Goal: Information Seeking & Learning: Learn about a topic

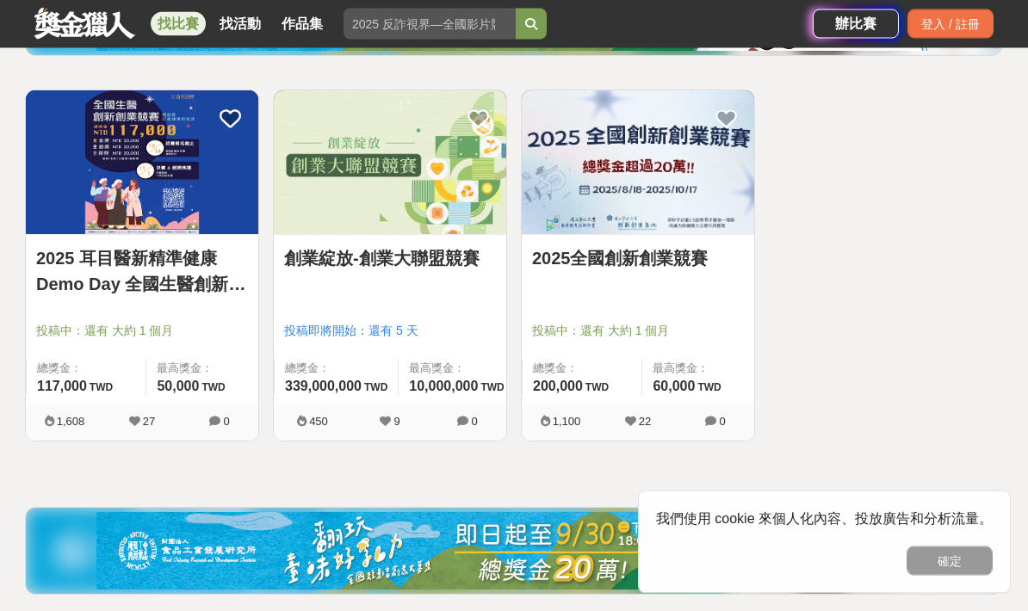
scroll to position [306, 0]
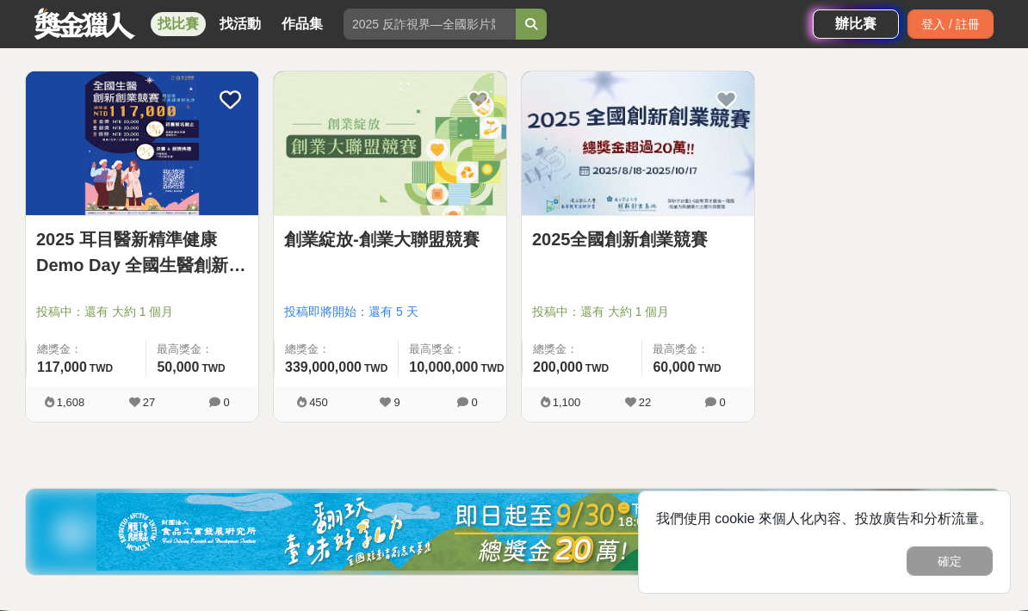
click at [604, 162] on img at bounding box center [638, 143] width 232 height 144
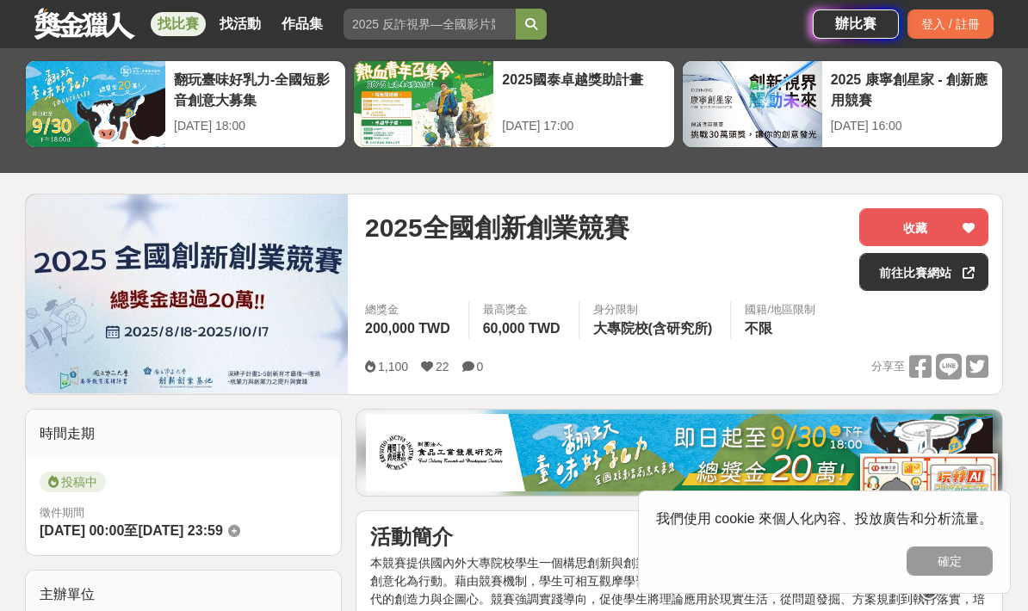
click at [659, 270] on div "2025全國創新創業競賽" at bounding box center [605, 249] width 480 height 83
click at [312, 258] on img at bounding box center [187, 294] width 322 height 199
click at [913, 274] on link "前往比賽網站" at bounding box center [923, 272] width 129 height 38
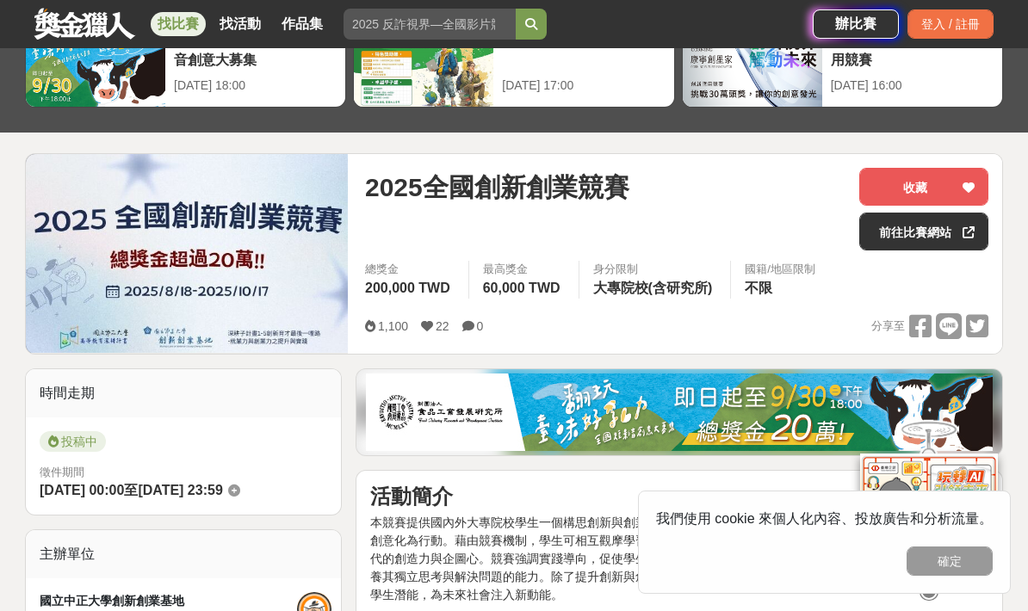
scroll to position [114, 0]
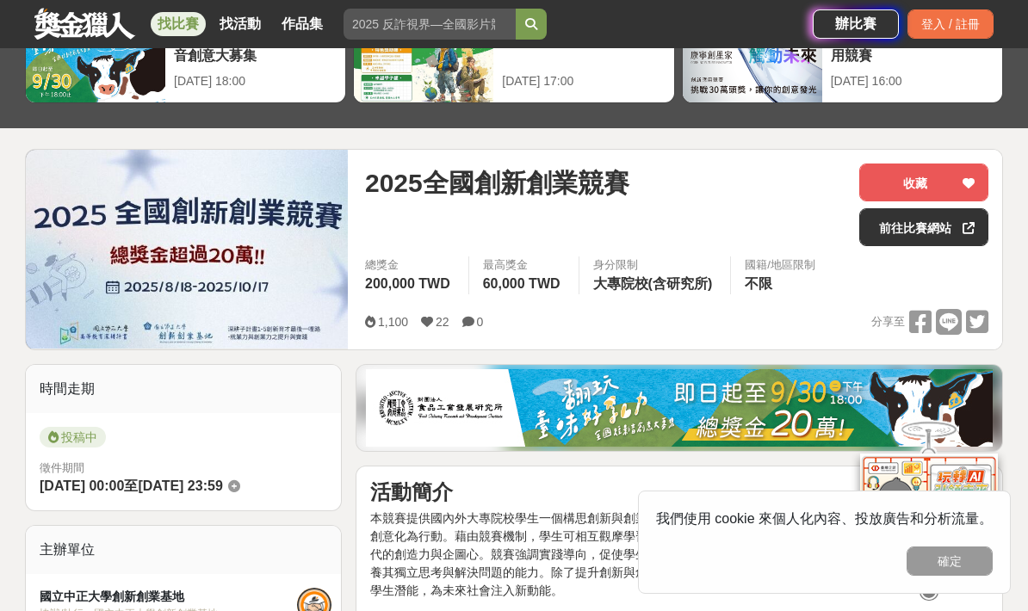
click at [899, 228] on link "前往比賽網站" at bounding box center [923, 227] width 129 height 38
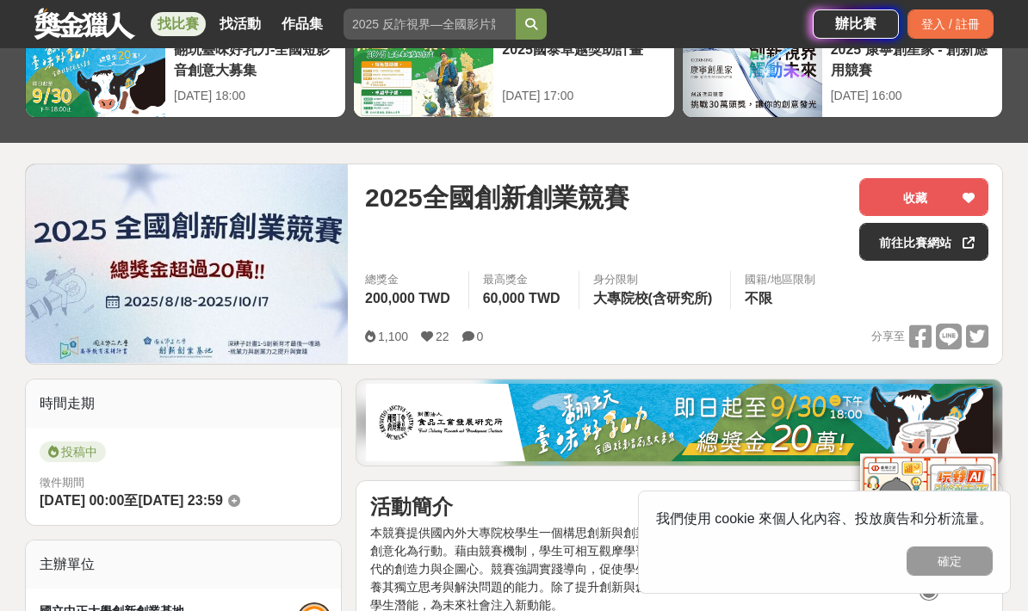
scroll to position [103, 0]
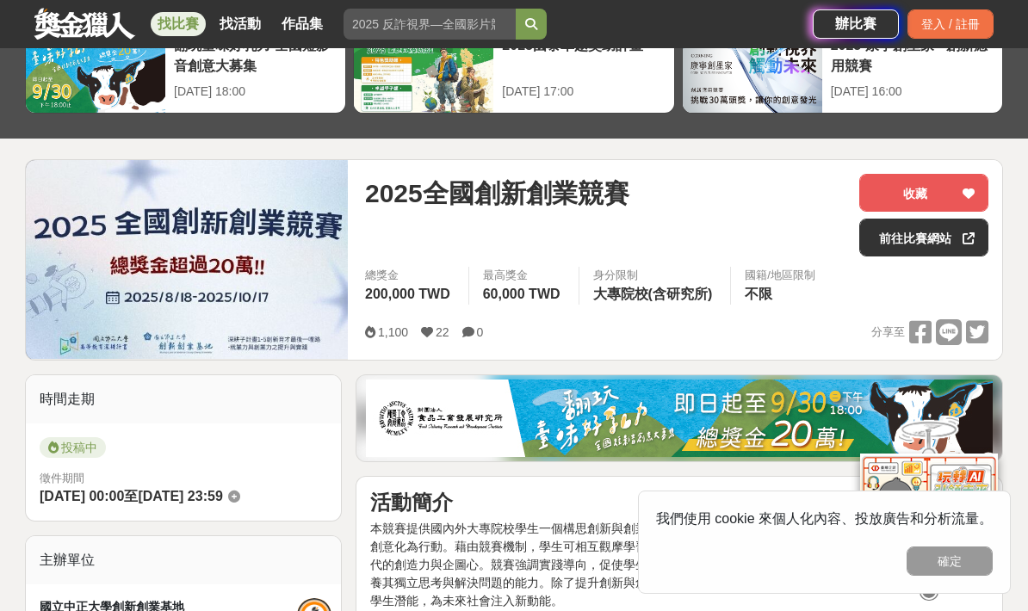
click at [924, 241] on link "前往比賽網站" at bounding box center [923, 238] width 129 height 38
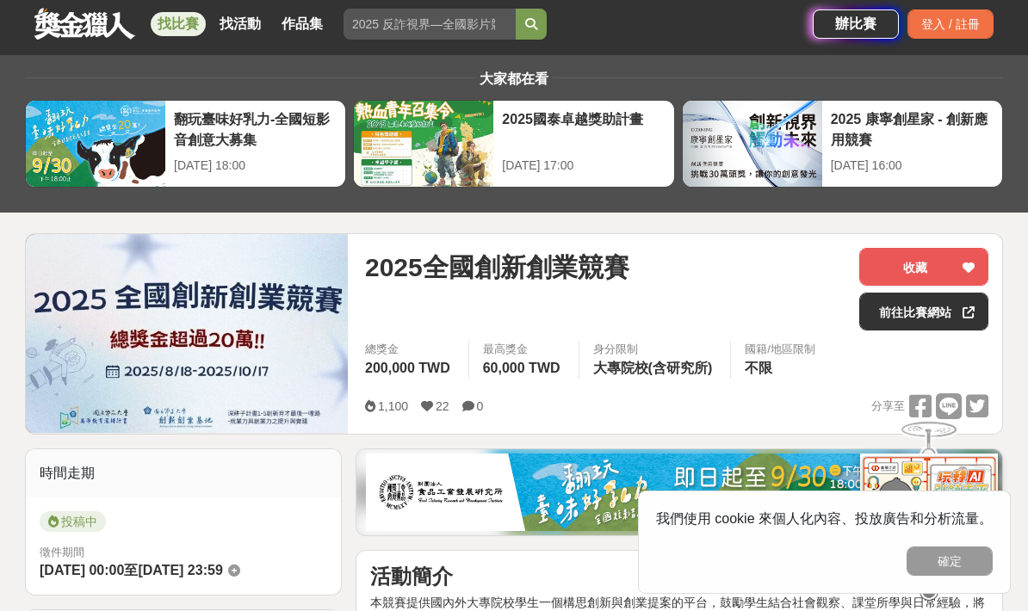
scroll to position [0, 0]
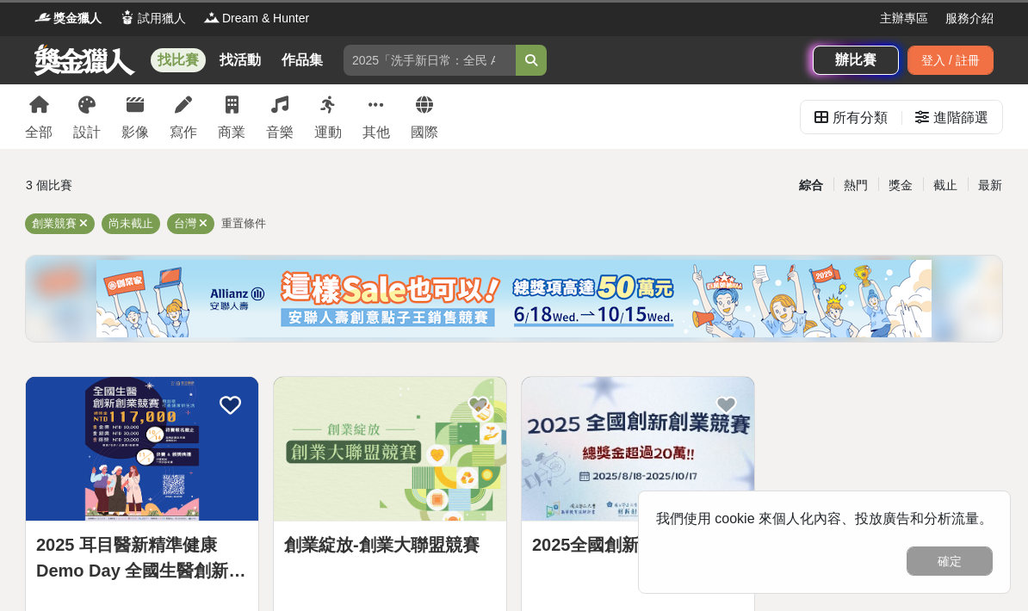
scroll to position [375, 0]
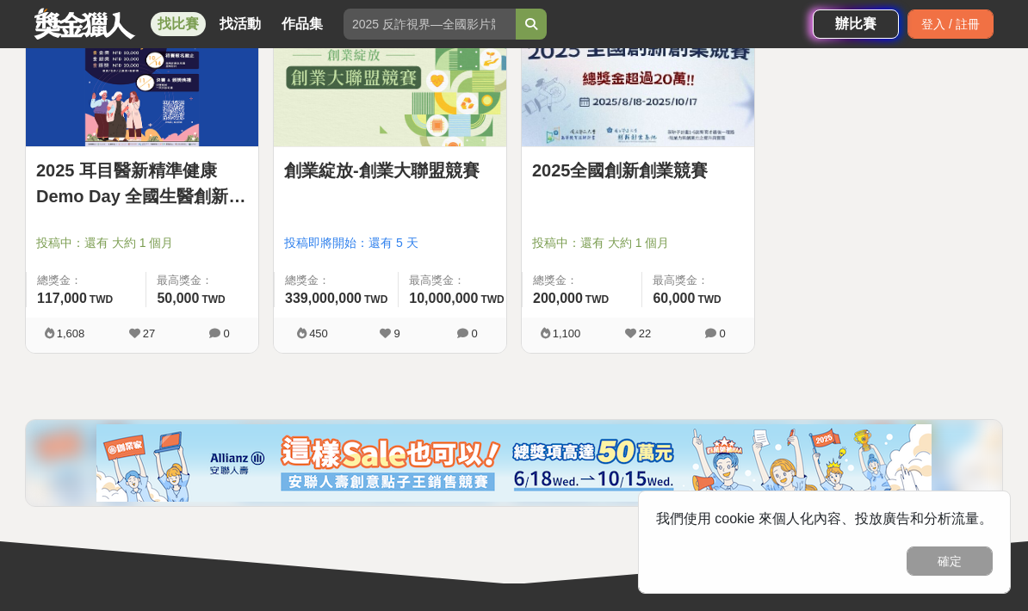
click at [480, 223] on div at bounding box center [395, 218] width 222 height 21
click at [439, 159] on link "創業綻放-創業大聯盟競賽" at bounding box center [390, 171] width 212 height 26
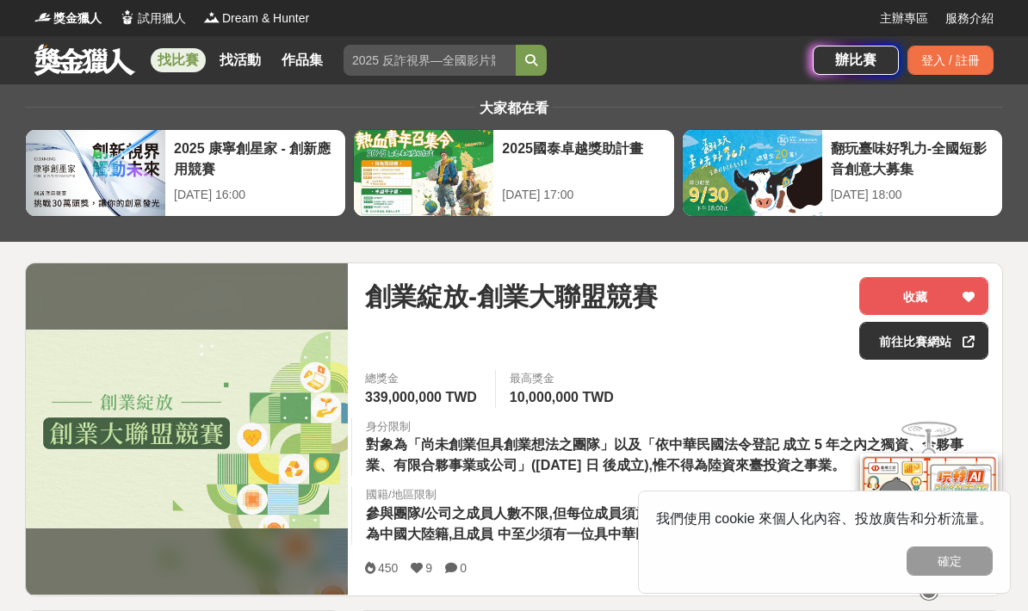
click at [603, 365] on div "創業綻放-創業大聯盟競賽 收藏 前往比賽網站" at bounding box center [676, 323] width 623 height 93
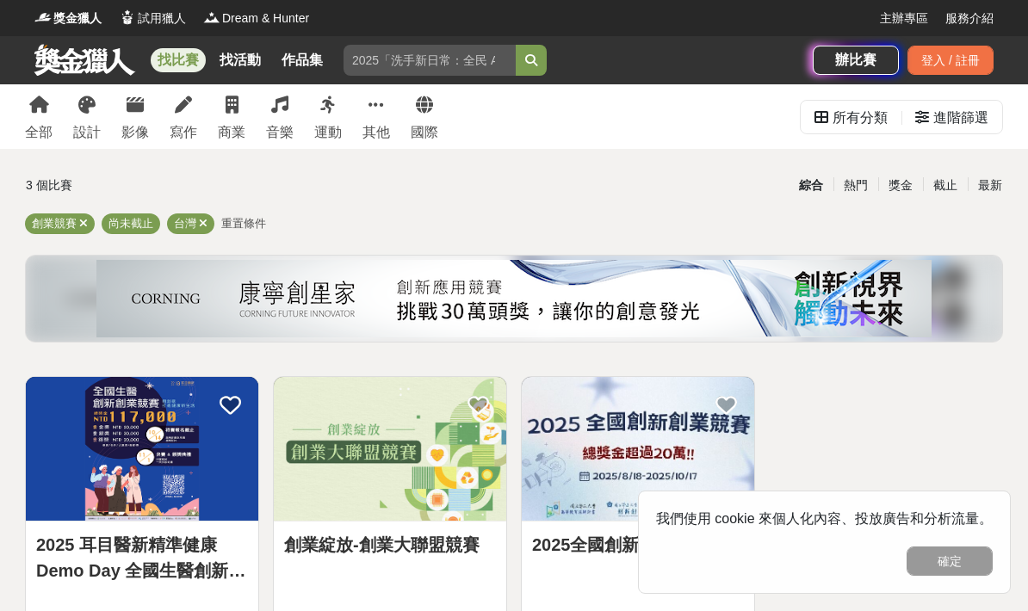
click at [177, 123] on div "寫作" at bounding box center [184, 132] width 28 height 21
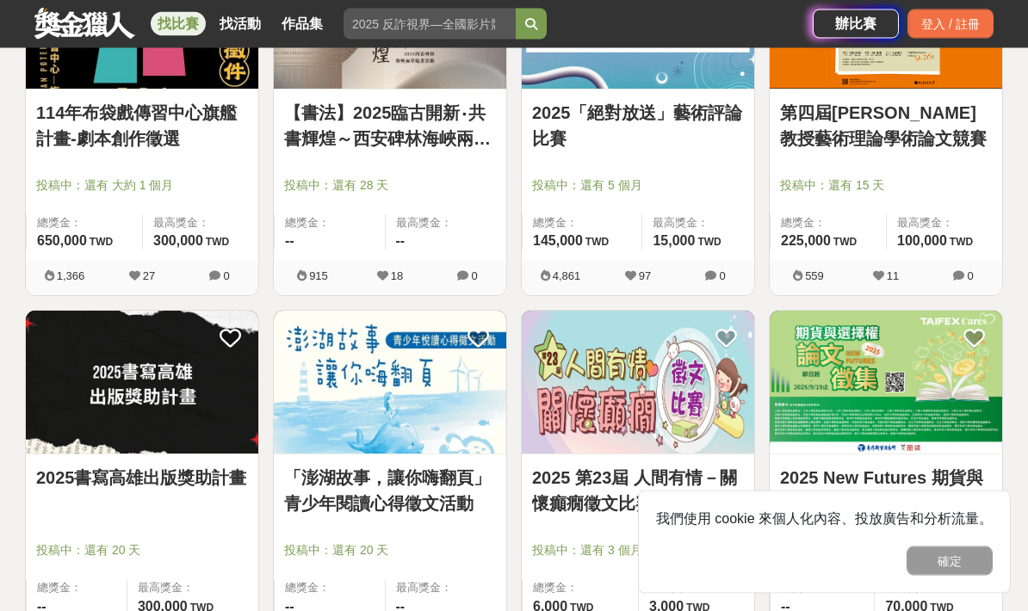
scroll to position [1532, 0]
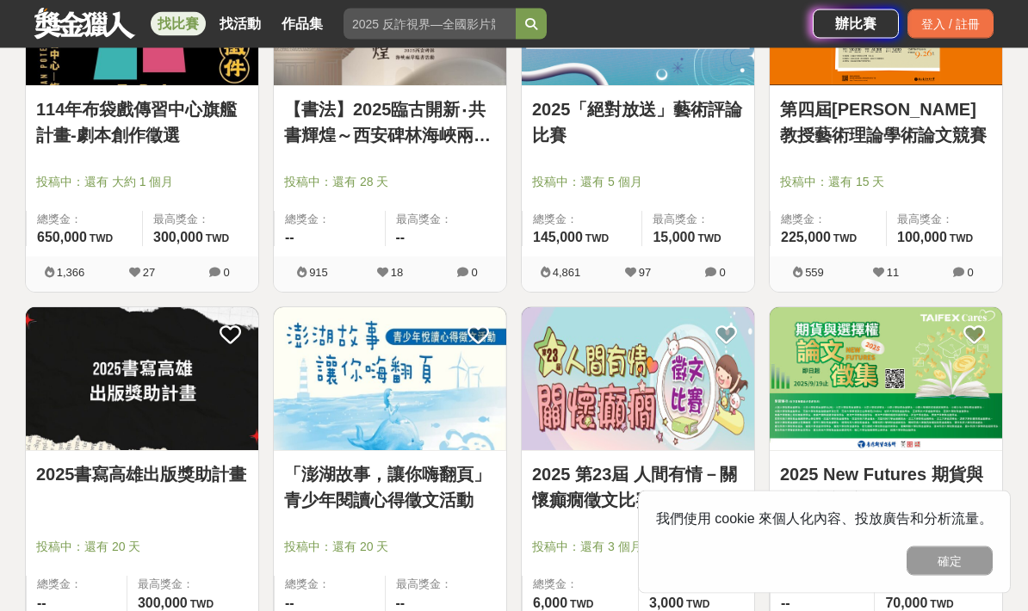
click at [184, 523] on div at bounding box center [147, 523] width 222 height 21
click at [158, 371] on img at bounding box center [142, 380] width 232 height 144
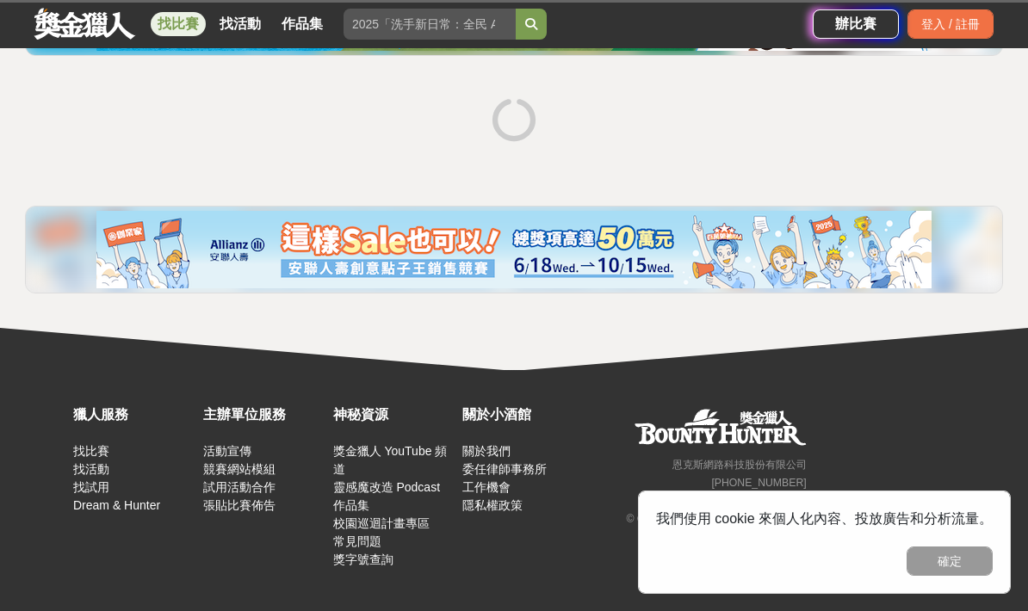
scroll to position [287, 0]
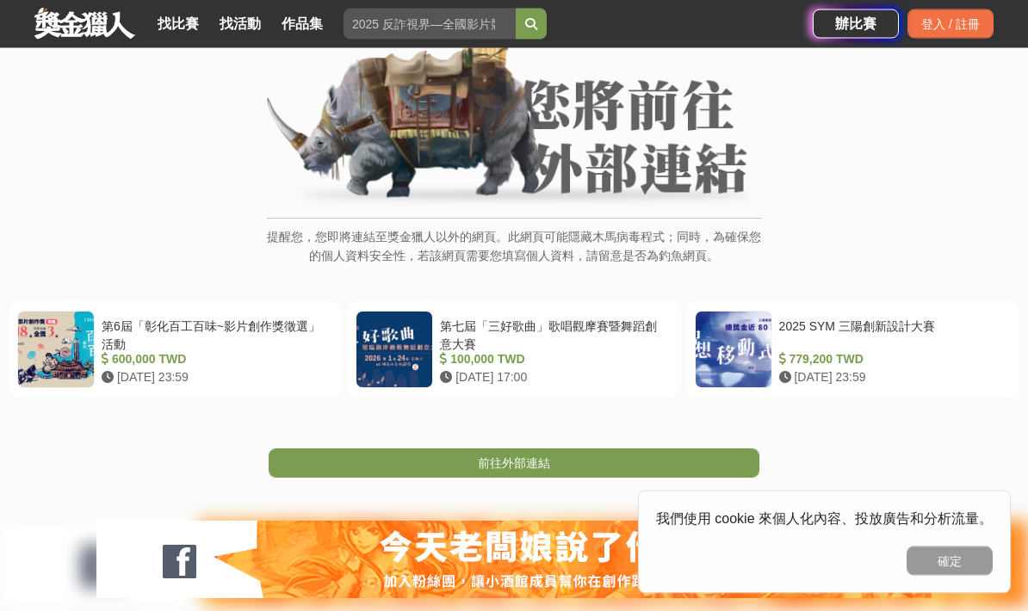
scroll to position [140, 0]
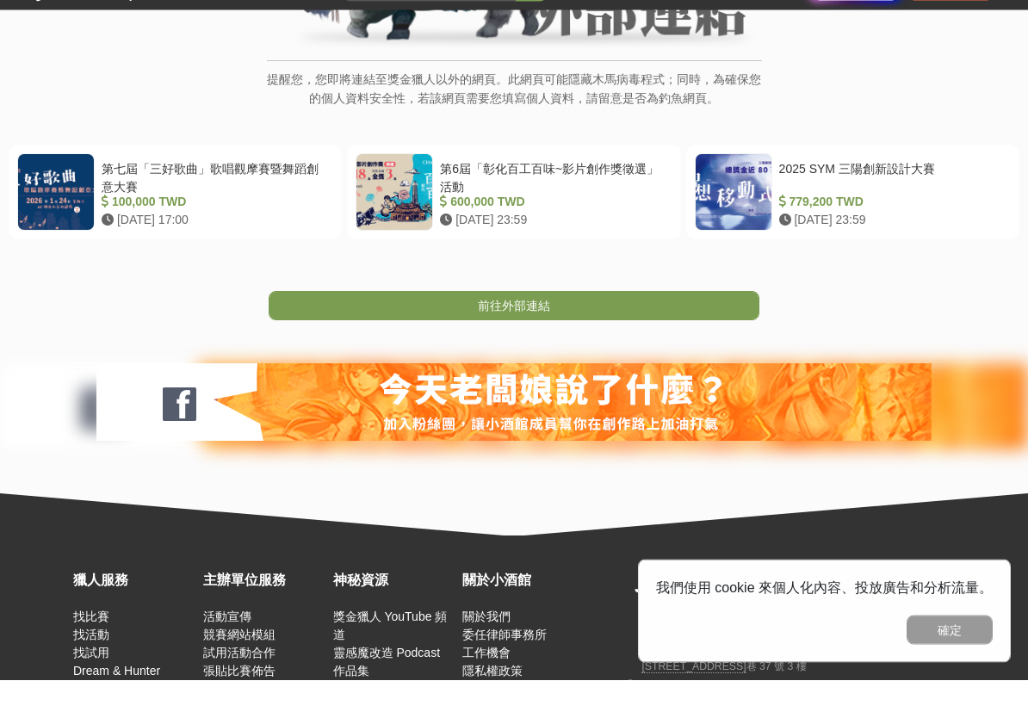
scroll to position [259, 0]
